Goal: Find specific page/section: Locate a particular part of the current website

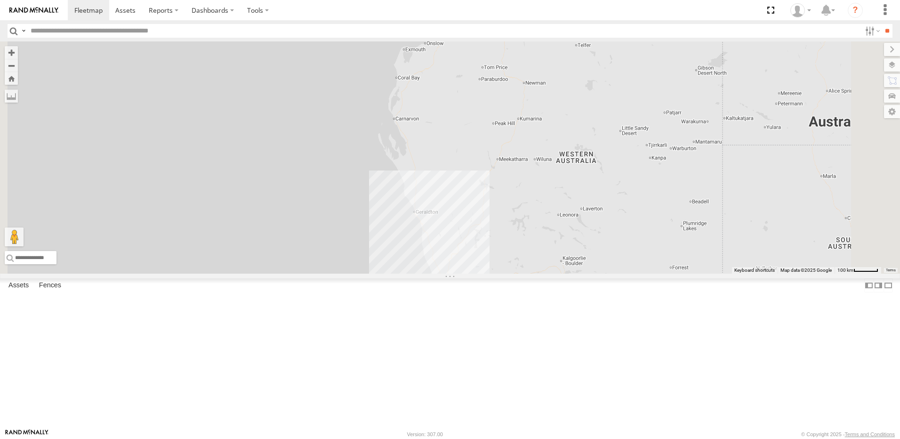
scroll to position [47, 0]
click at [0, 0] on div "LV - Ute" at bounding box center [0, 0] width 0 height 0
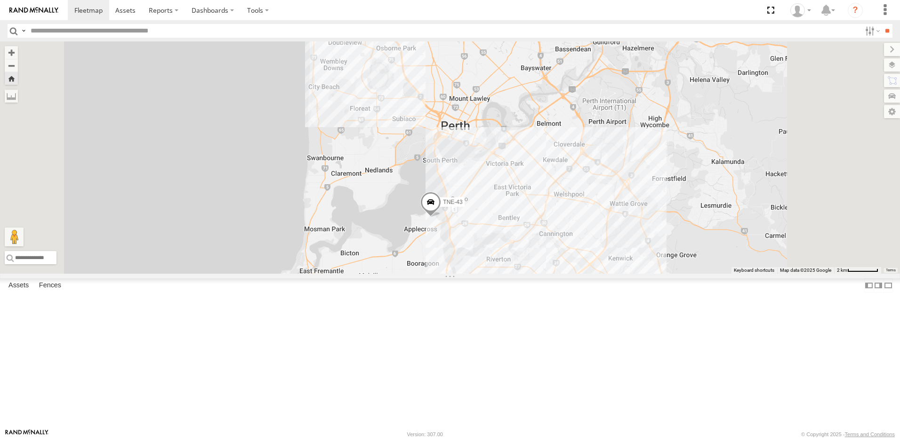
scroll to position [235, 0]
click at [78, 29] on input "text" at bounding box center [444, 31] width 834 height 14
click at [881, 24] on input "**" at bounding box center [886, 31] width 11 height 14
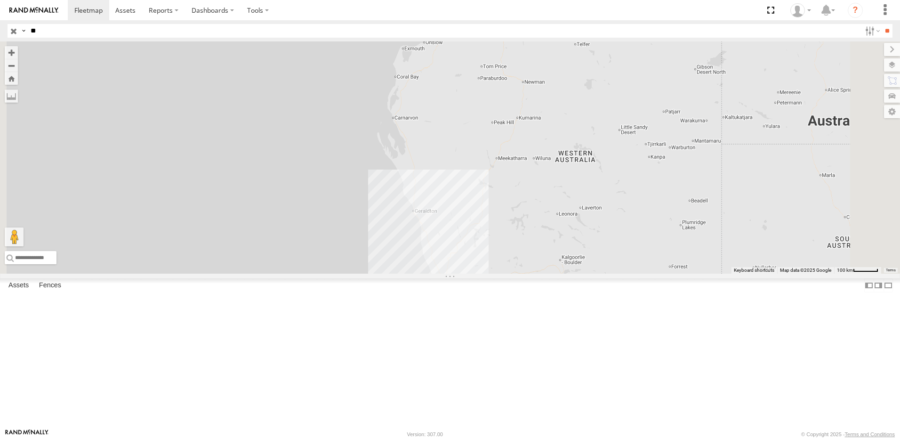
click at [0, 0] on div "TNE-03" at bounding box center [0, 0] width 0 height 0
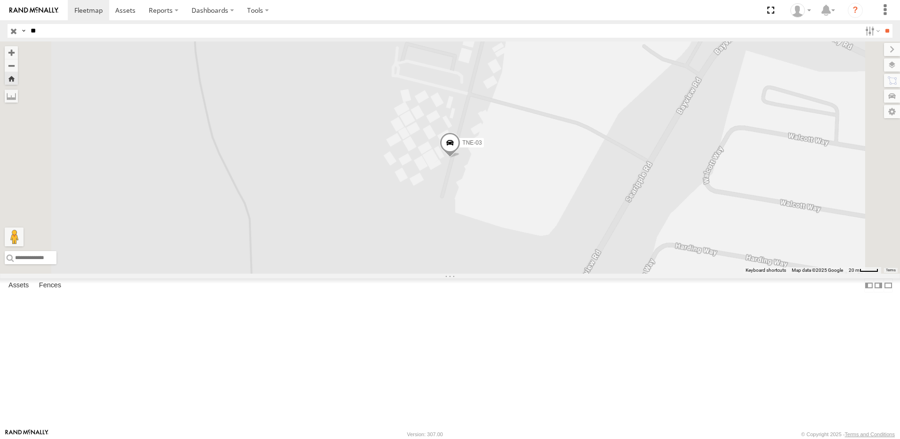
click at [460, 158] on span at bounding box center [450, 144] width 21 height 25
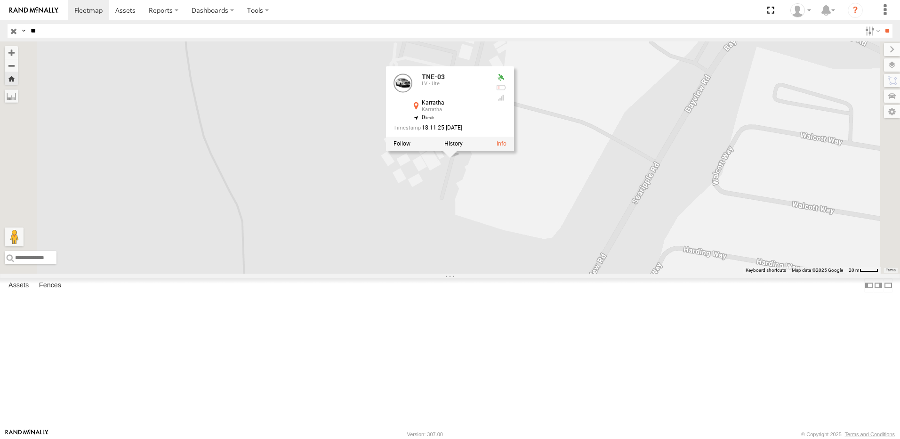
drag, startPoint x: 60, startPoint y: 30, endPoint x: -8, endPoint y: 36, distance: 68.0
click at [0, 36] on html at bounding box center [450, 219] width 900 height 439
type input "**"
click at [881, 24] on input "**" at bounding box center [886, 31] width 11 height 14
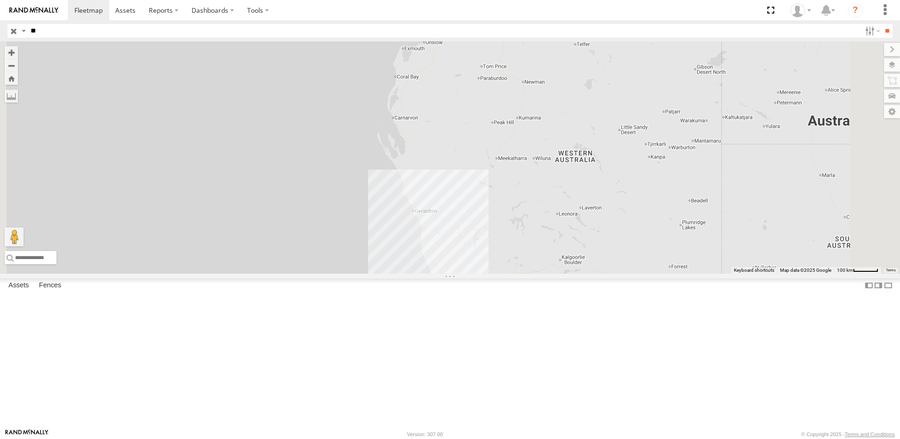
click at [0, 0] on div "TNE-07" at bounding box center [0, 0] width 0 height 0
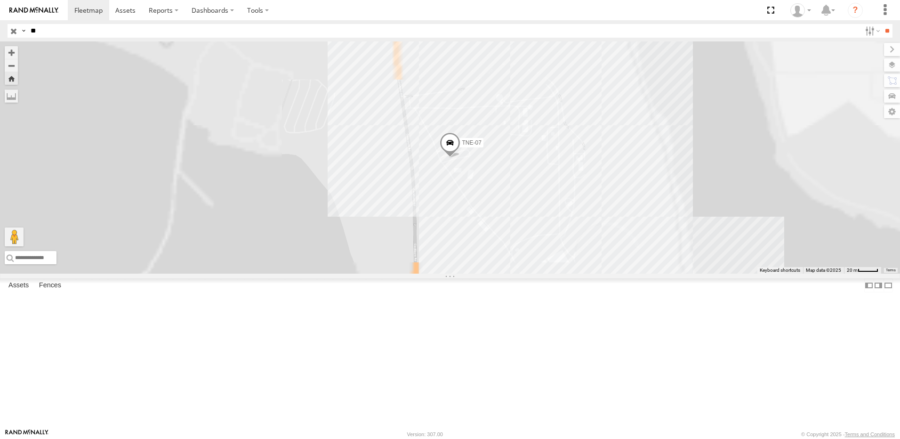
click at [460, 158] on span at bounding box center [450, 144] width 21 height 25
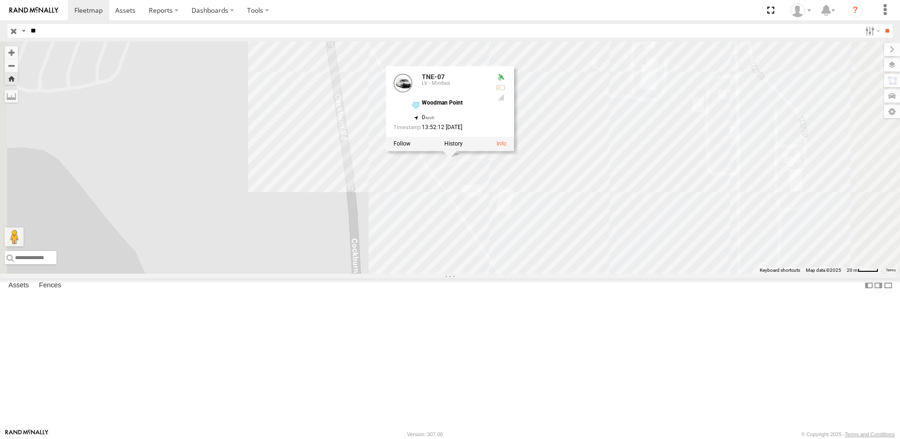
click at [425, 235] on div "TNE-07 TNE-07 LV - Minibus [GEOGRAPHIC_DATA] -32.13924 , 115.76936 0 13:52:12 […" at bounding box center [450, 157] width 900 height 232
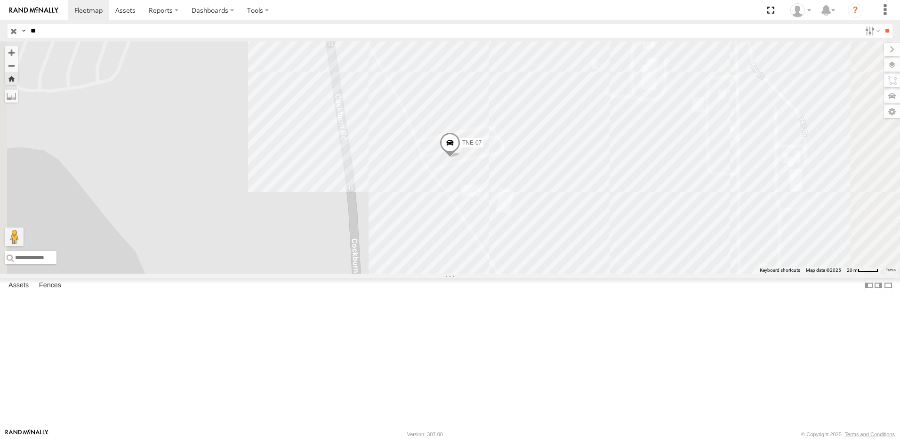
drag, startPoint x: 49, startPoint y: 27, endPoint x: -23, endPoint y: 30, distance: 72.5
click at [0, 30] on html at bounding box center [450, 219] width 900 height 439
click at [12, 34] on input "button" at bounding box center [14, 31] width 12 height 14
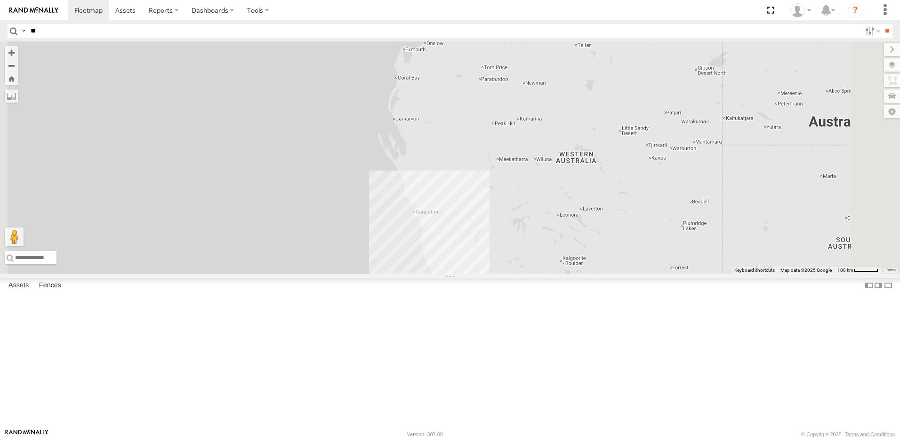
scroll to position [282, 0]
click at [0, 0] on div "TNE-15" at bounding box center [0, 0] width 0 height 0
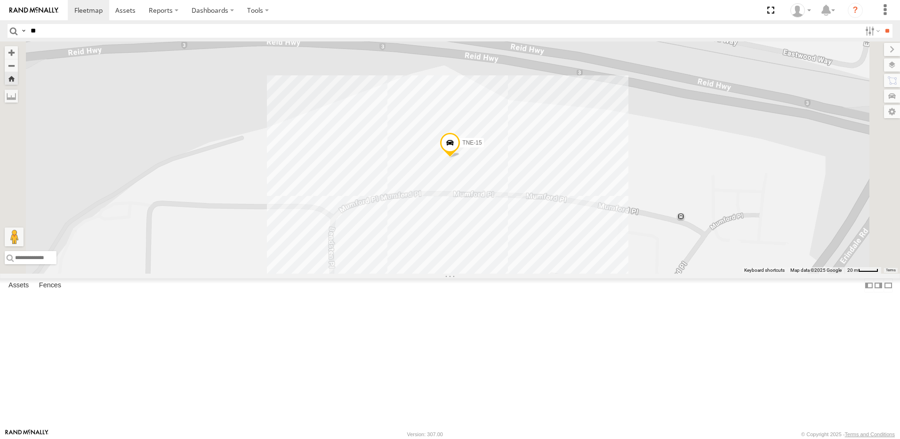
click at [460, 157] on span at bounding box center [450, 144] width 21 height 25
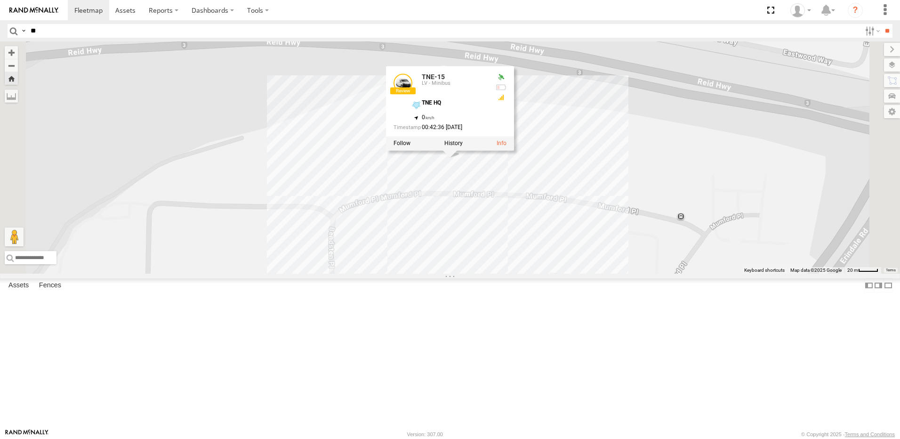
click at [0, 0] on div "EQ - Generator" at bounding box center [0, 0] width 0 height 0
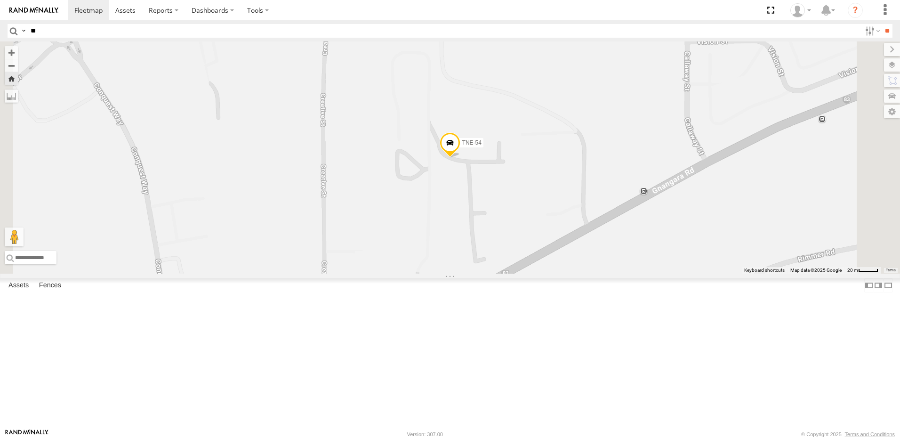
click at [460, 157] on span at bounding box center [450, 144] width 21 height 25
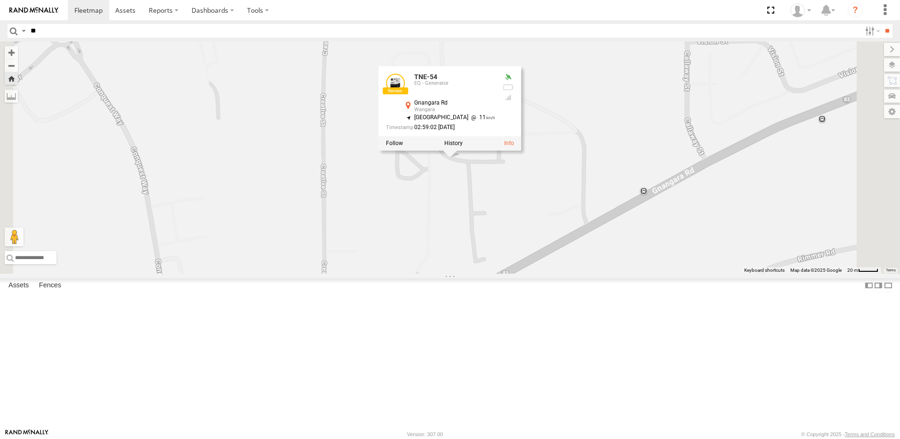
click at [0, 0] on div "HV - Crew Truck" at bounding box center [0, 0] width 0 height 0
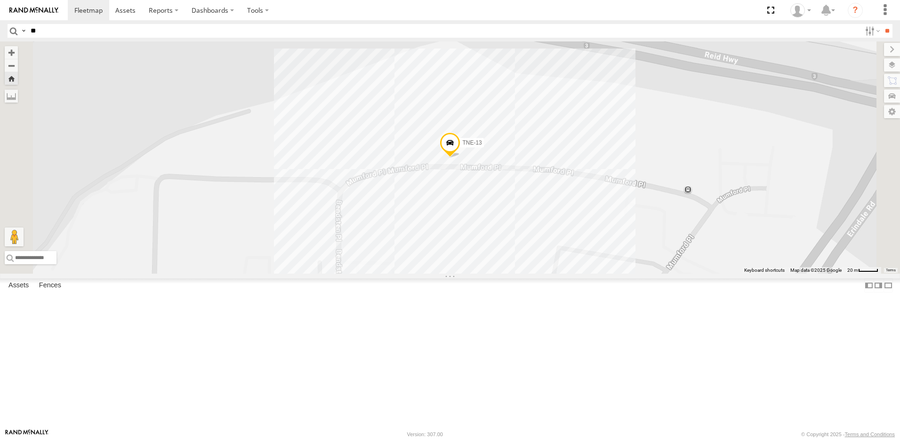
click at [460, 157] on span at bounding box center [450, 144] width 21 height 25
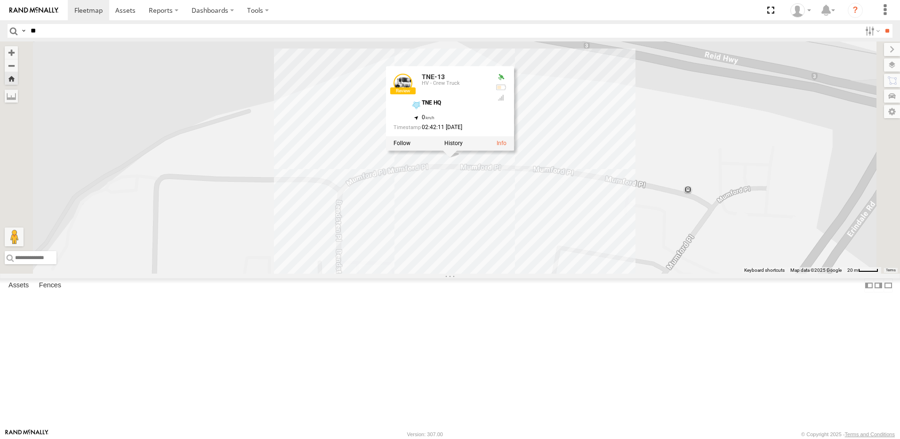
scroll to position [424, 0]
click at [92, 32] on input "**" at bounding box center [444, 31] width 834 height 14
type input "**"
click at [881, 24] on input "**" at bounding box center [886, 31] width 11 height 14
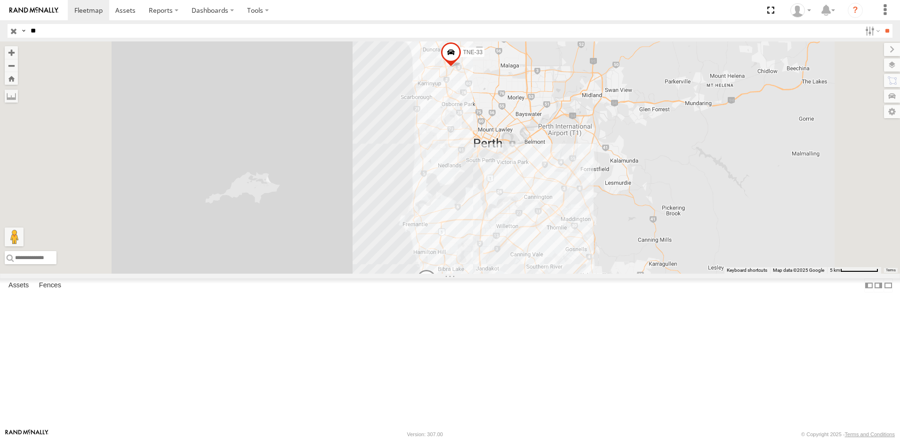
click at [0, 0] on div "HV - Crew Truck" at bounding box center [0, 0] width 0 height 0
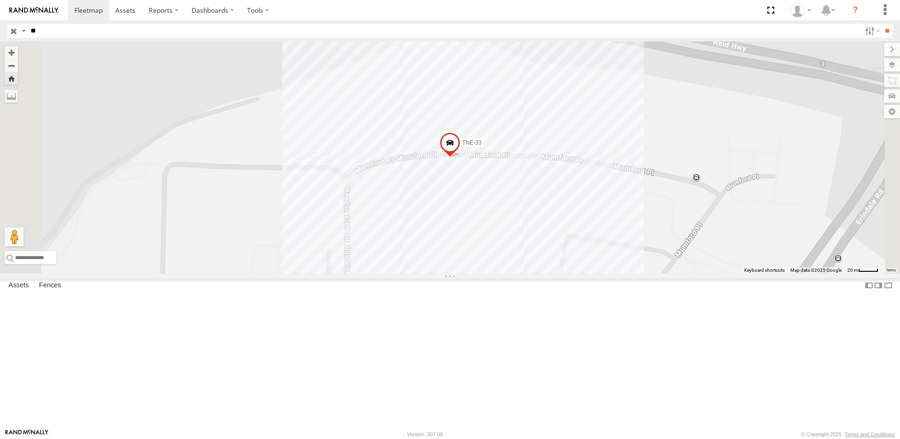
click at [460, 158] on span at bounding box center [450, 144] width 21 height 25
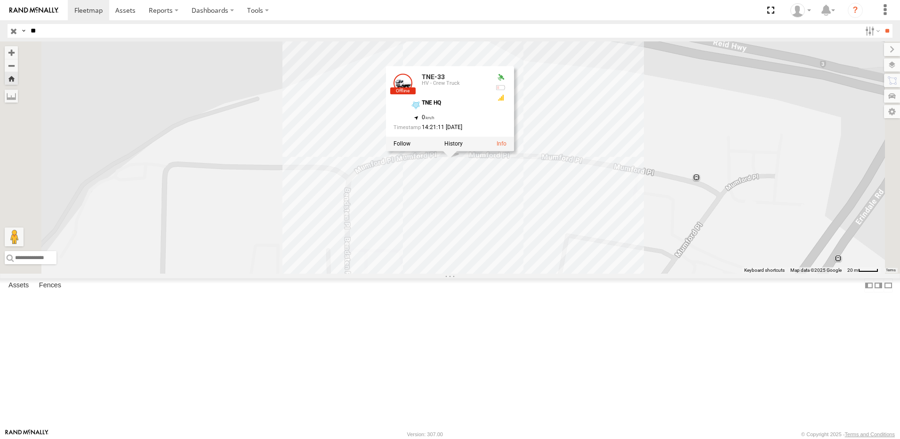
drag, startPoint x: 61, startPoint y: 29, endPoint x: 12, endPoint y: 32, distance: 49.5
click at [12, 32] on div "Search Query Asset ID Asset Label Registration Manufacturer Model VIN Job ID Dr…" at bounding box center [445, 31] width 874 height 14
click at [16, 33] on input "button" at bounding box center [14, 31] width 12 height 14
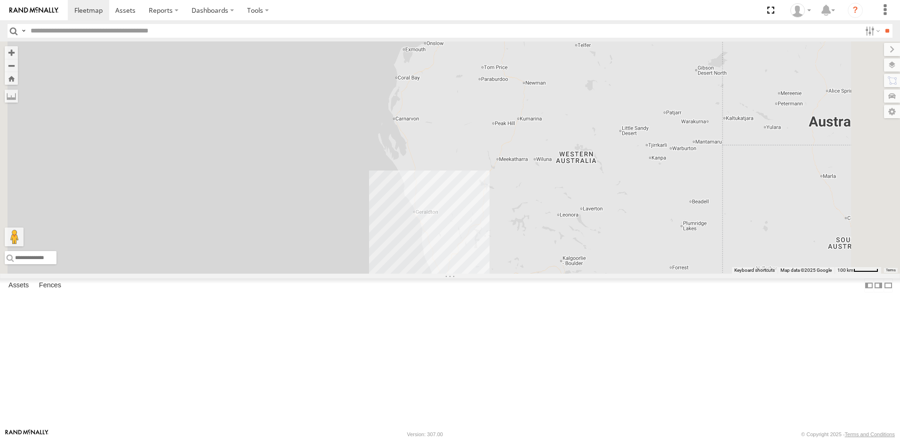
scroll to position [424, 0]
click at [0, 0] on div "TNE-37" at bounding box center [0, 0] width 0 height 0
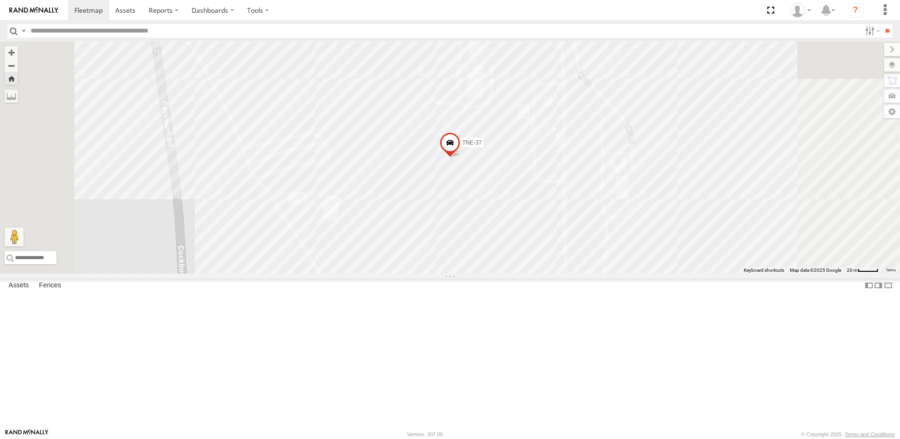
click at [460, 157] on span at bounding box center [450, 144] width 21 height 25
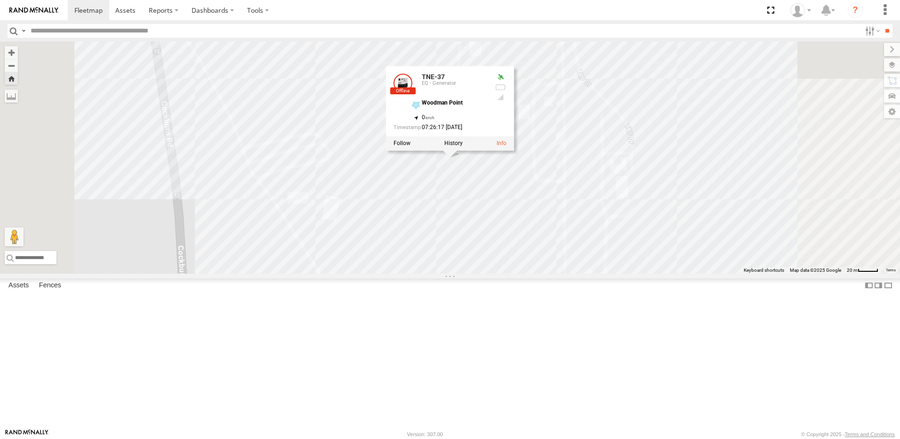
click at [0, 0] on div "TNEH-003 LV - Ute" at bounding box center [0, 0] width 0 height 0
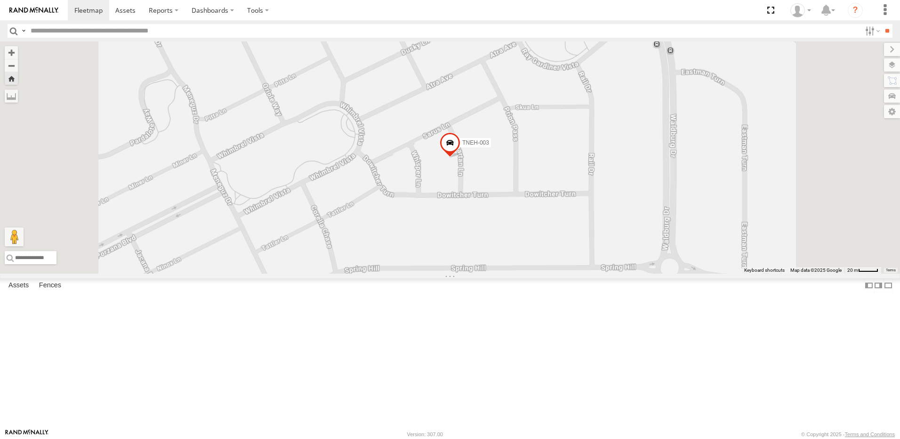
click at [0, 0] on div "EQ - Pressure Washer Trailer" at bounding box center [0, 0] width 0 height 0
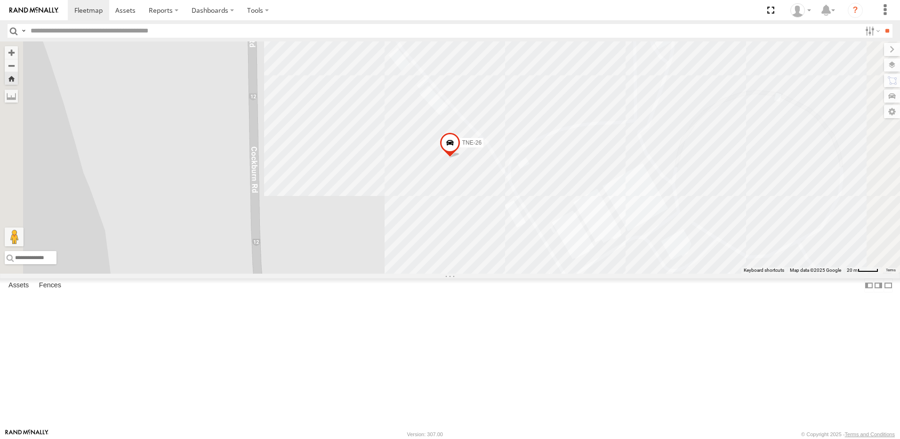
click at [460, 158] on span at bounding box center [450, 144] width 21 height 25
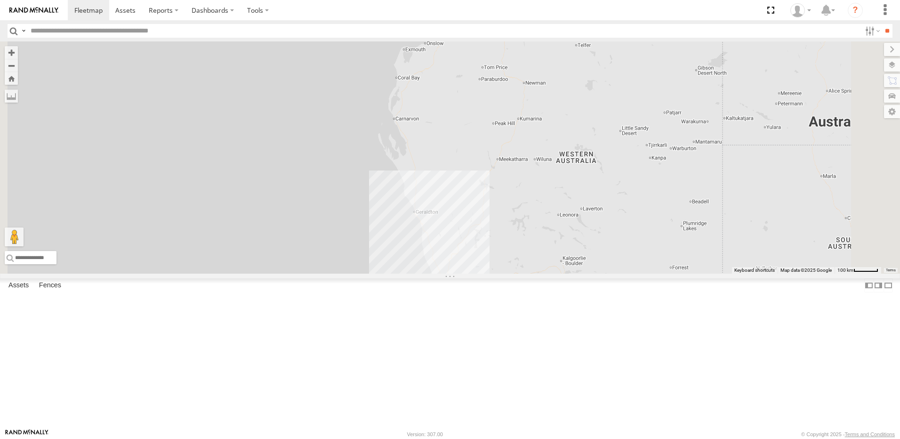
click at [0, 0] on div "TNE-02 LV - [PERSON_NAME][GEOGRAPHIC_DATA][PERSON_NAME] -20.74679 116.79382 Vid…" at bounding box center [0, 0] width 0 height 0
drag, startPoint x: 56, startPoint y: 290, endPoint x: 66, endPoint y: 301, distance: 15.3
click at [0, 0] on div "TNE-52 EQ - Generator" at bounding box center [0, 0] width 0 height 0
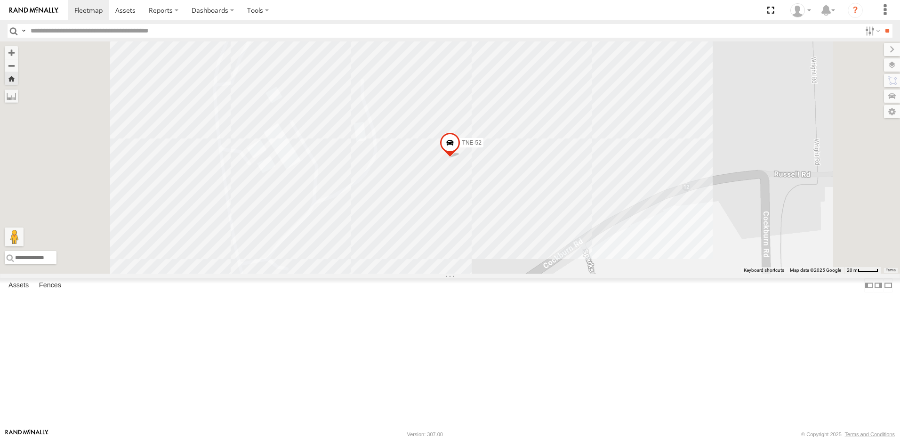
click at [460, 157] on span at bounding box center [450, 144] width 21 height 25
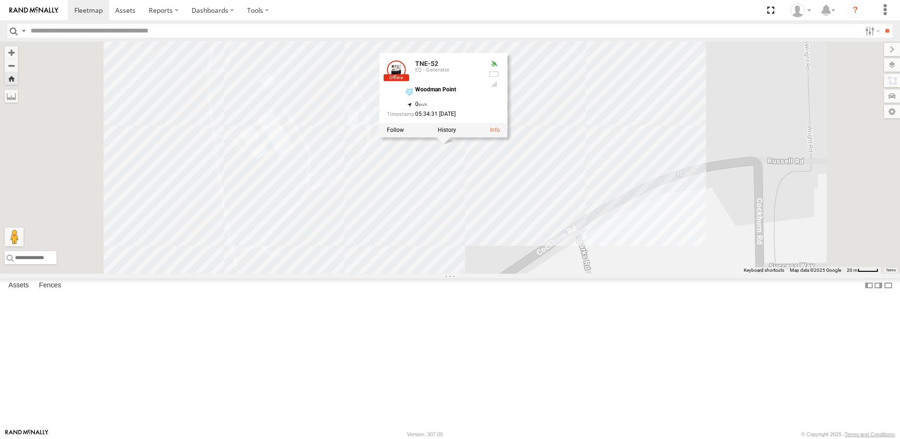
drag, startPoint x: 580, startPoint y: 273, endPoint x: 573, endPoint y: 259, distance: 15.6
click at [573, 259] on div "TNE-52 TNE-52 EQ - Generator Woodman Point -32.14557 , 115.77505 0 05:34:31 [DA…" at bounding box center [450, 157] width 900 height 232
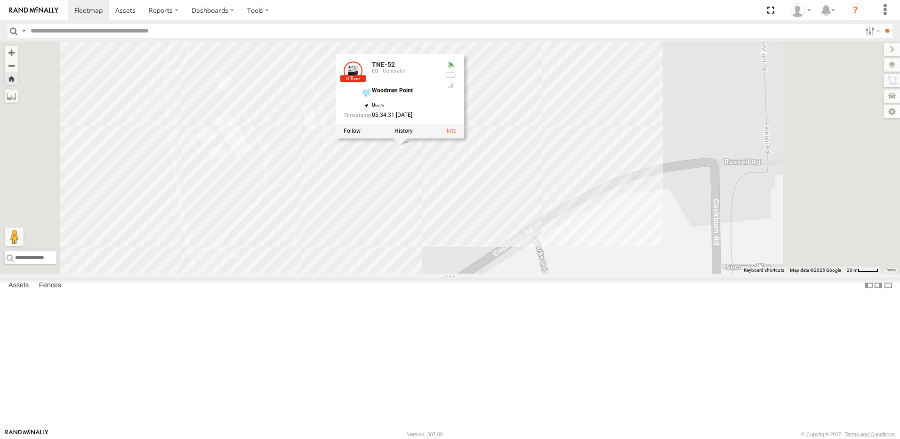
drag, startPoint x: 643, startPoint y: 274, endPoint x: 599, endPoint y: 275, distance: 44.2
click at [599, 273] on div "TNE-52 TNE-52 EQ - Generator Woodman Point -32.14557 , 115.77505 0 05:34:31 [DA…" at bounding box center [450, 157] width 900 height 232
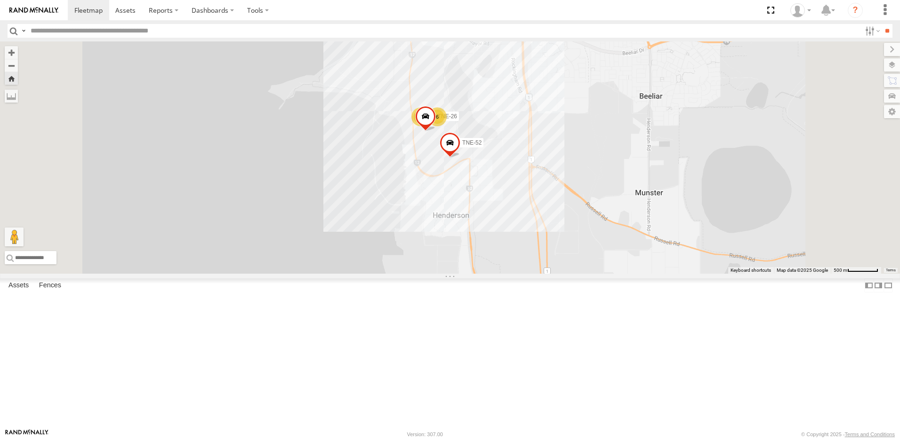
scroll to position [282, 0]
click at [0, 0] on div "PL - Telehandler" at bounding box center [0, 0] width 0 height 0
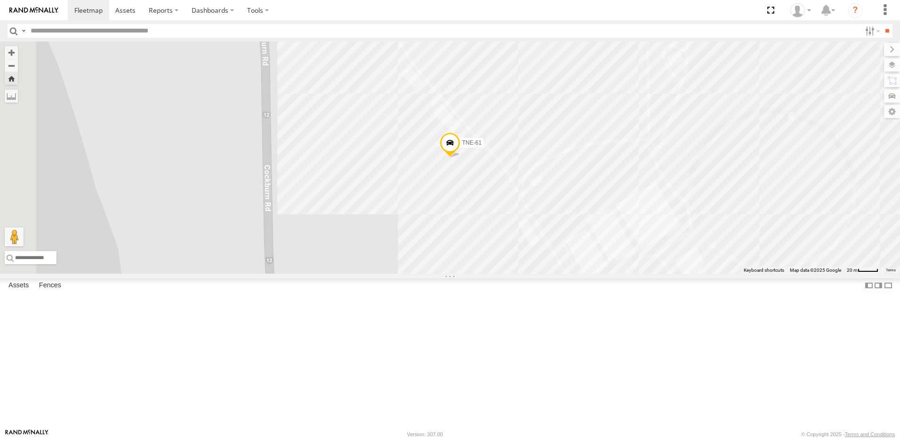
click at [460, 157] on span at bounding box center [450, 144] width 21 height 25
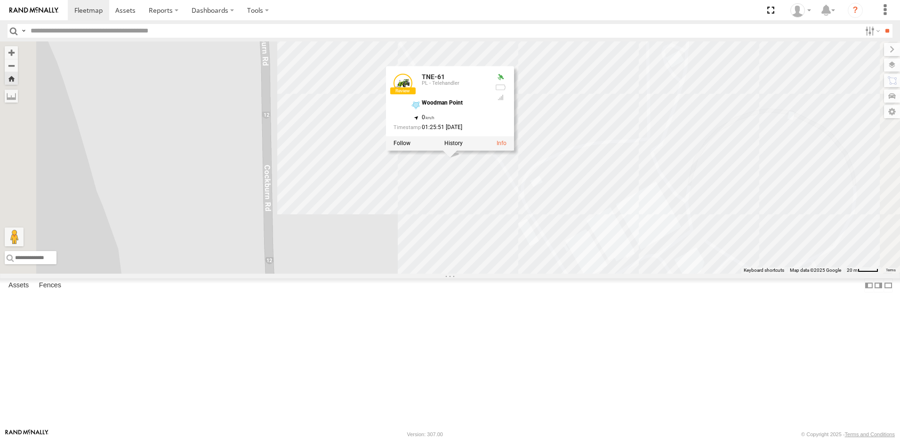
click at [0, 0] on div "TEST2" at bounding box center [0, 0] width 0 height 0
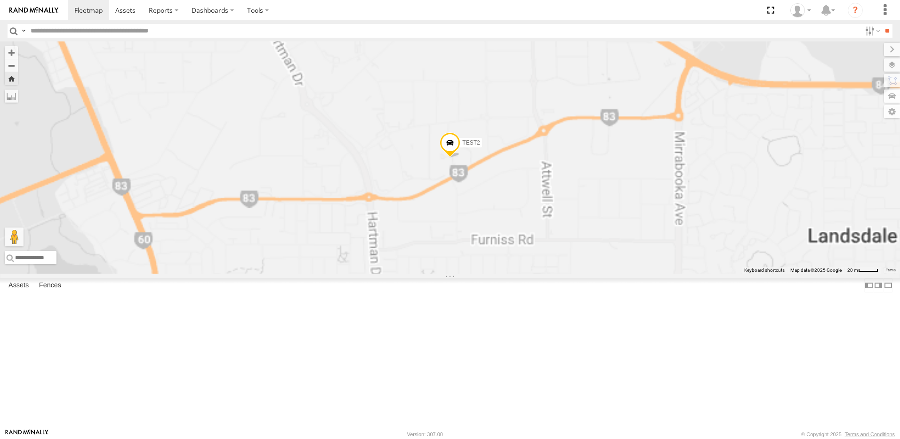
click at [0, 0] on div "358447170464995" at bounding box center [0, 0] width 0 height 0
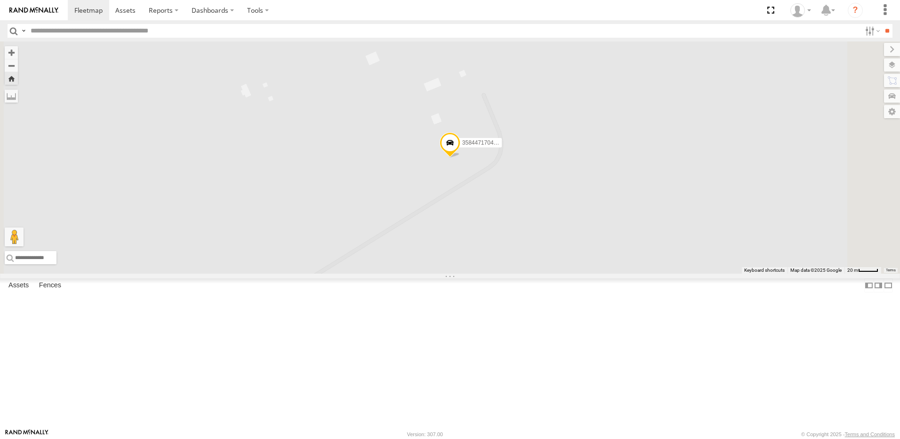
scroll to position [376, 0]
click at [0, 0] on div "EQ - Generator" at bounding box center [0, 0] width 0 height 0
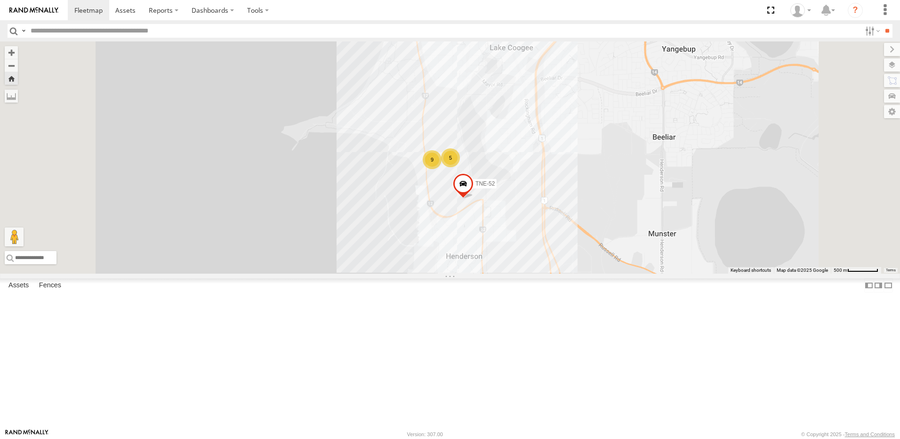
scroll to position [282, 0]
click at [0, 0] on div "TNE-37" at bounding box center [0, 0] width 0 height 0
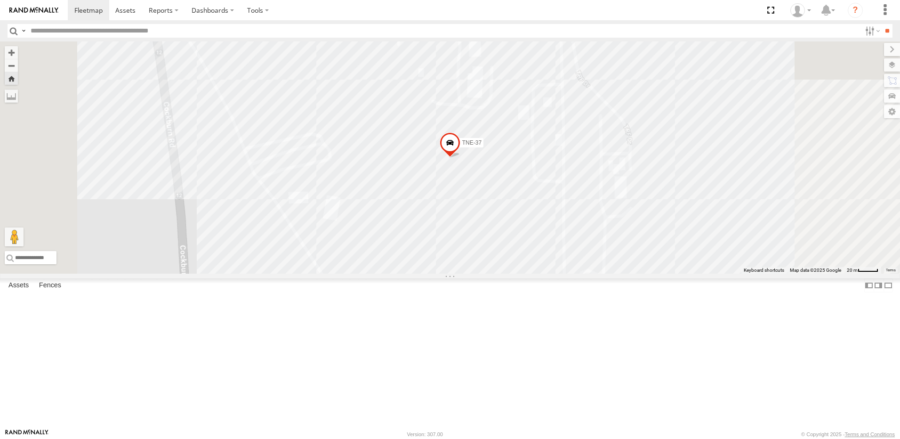
click at [460, 158] on span at bounding box center [450, 144] width 21 height 25
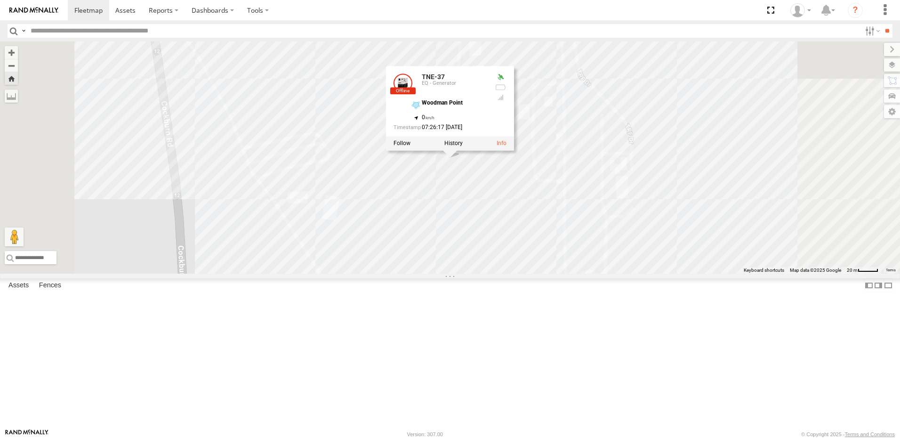
scroll to position [329, 0]
click at [0, 0] on div "TNE-55 EQ - Generator" at bounding box center [0, 0] width 0 height 0
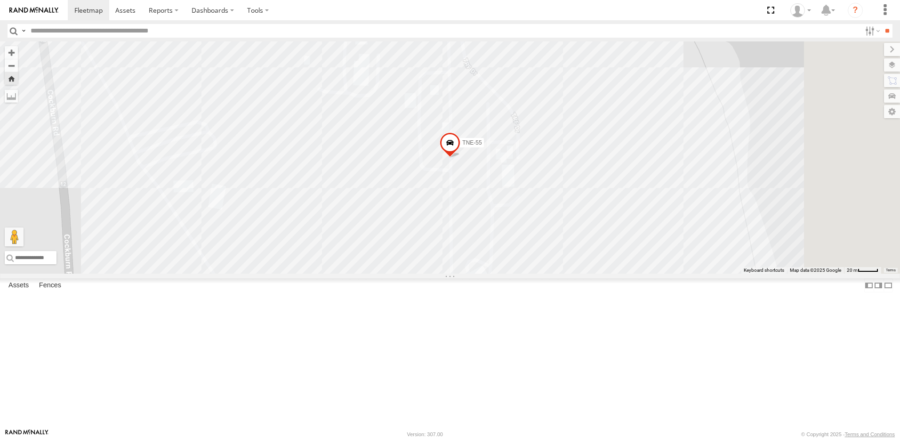
click at [460, 158] on span at bounding box center [450, 144] width 21 height 25
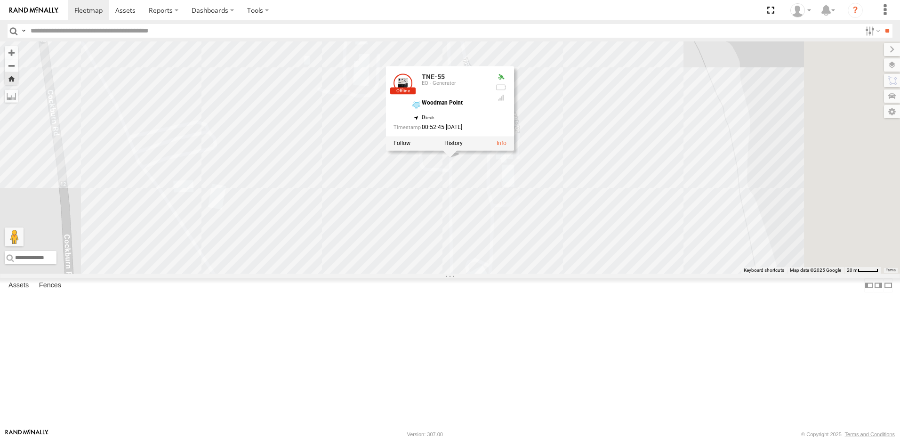
click at [0, 0] on div "TNEH-003 LV - Ute" at bounding box center [0, 0] width 0 height 0
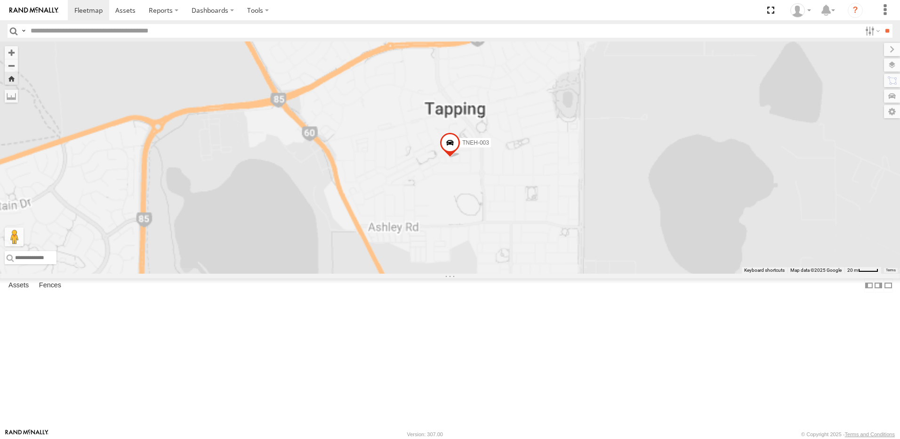
click at [0, 0] on div "EQ - Pressure Washer Trailer" at bounding box center [0, 0] width 0 height 0
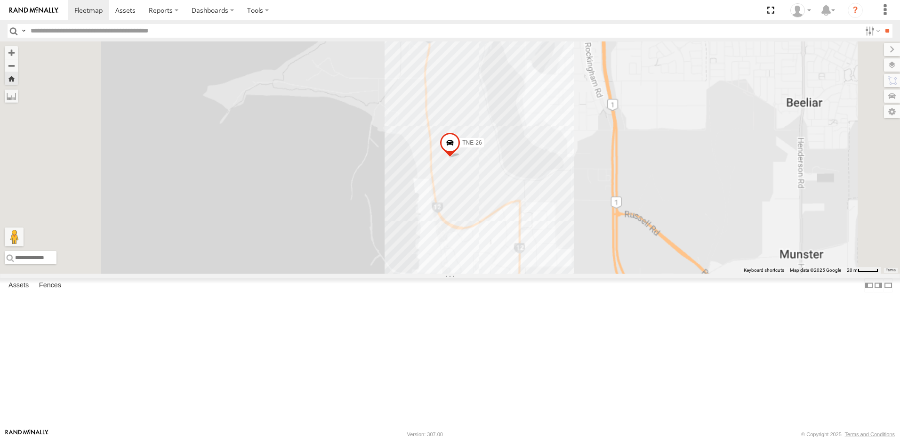
click at [0, 0] on div "TNE-52" at bounding box center [0, 0] width 0 height 0
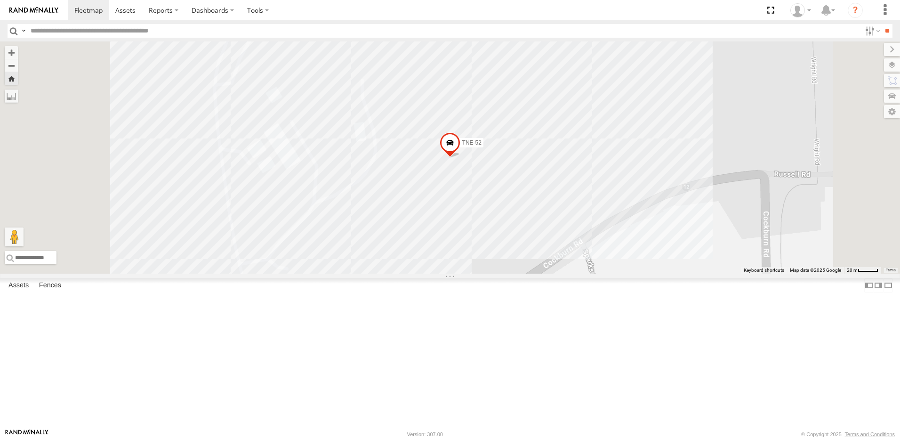
click at [0, 0] on div "EQ - Pressure Washer Trailer" at bounding box center [0, 0] width 0 height 0
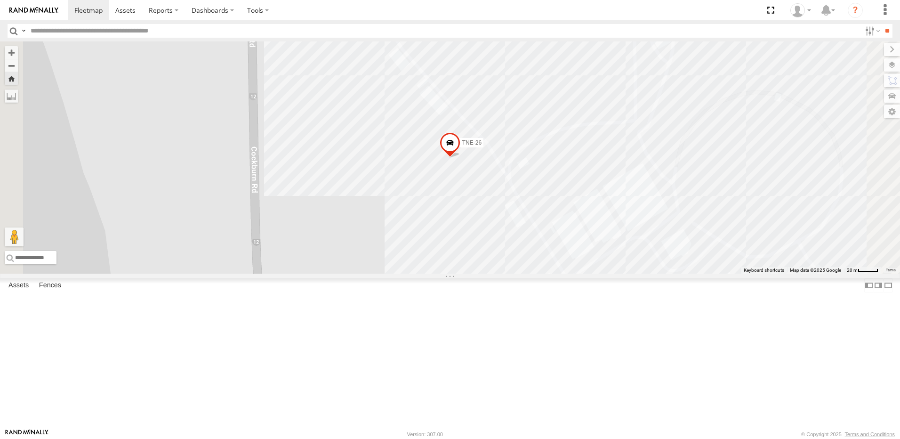
click at [460, 158] on span at bounding box center [450, 144] width 21 height 25
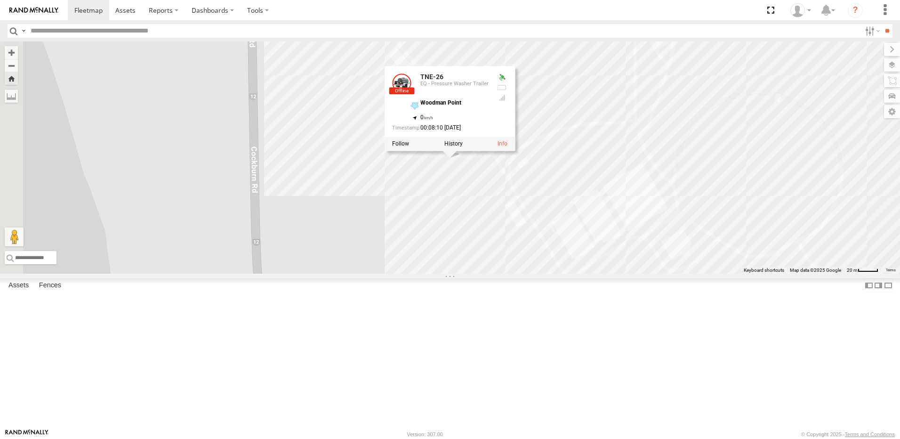
scroll to position [376, 0]
click at [0, 0] on div "EQ - Generator" at bounding box center [0, 0] width 0 height 0
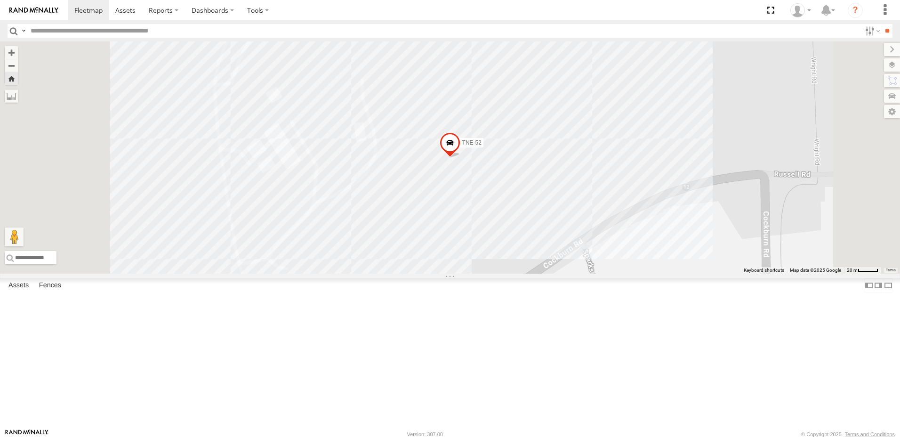
click at [460, 157] on span at bounding box center [450, 144] width 21 height 25
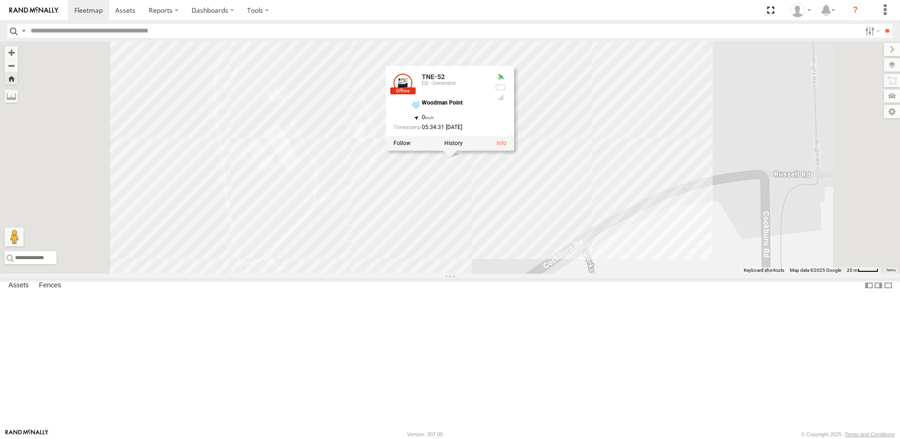
click at [0, 0] on div "TNE-38" at bounding box center [0, 0] width 0 height 0
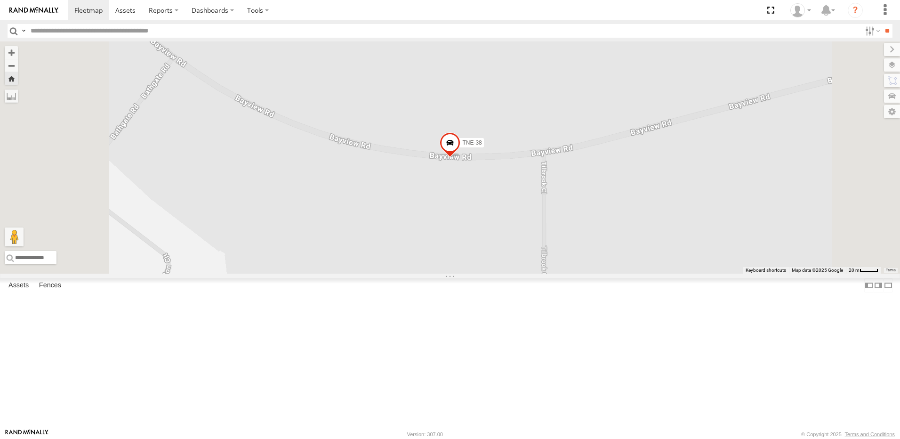
click at [460, 158] on span at bounding box center [450, 144] width 21 height 25
